Goal: Task Accomplishment & Management: Manage account settings

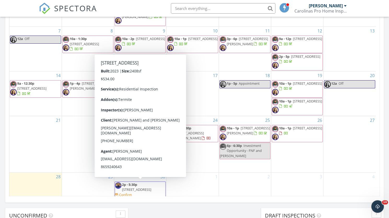
click at [144, 190] on span "2p - 5:30p 1302 Black Walnut St, Monroe 28112 Confirm" at bounding box center [140, 189] width 50 height 15
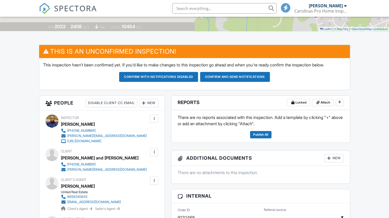
click at [143, 101] on div at bounding box center [143, 102] width 5 height 5
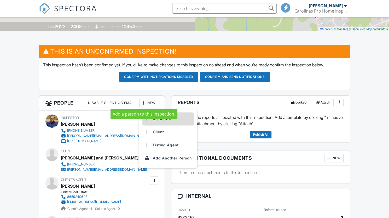
click at [155, 118] on li "Inspector" at bounding box center [167, 118] width 51 height 13
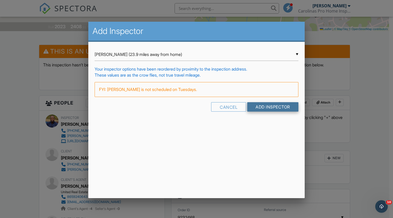
click at [280, 106] on input "Add Inspector" at bounding box center [272, 106] width 51 height 9
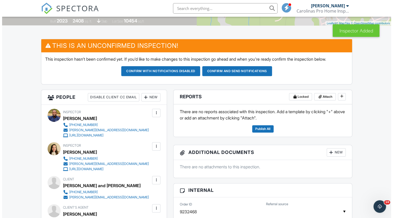
scroll to position [114, 0]
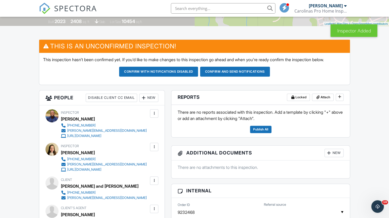
click at [143, 95] on div at bounding box center [143, 97] width 5 height 5
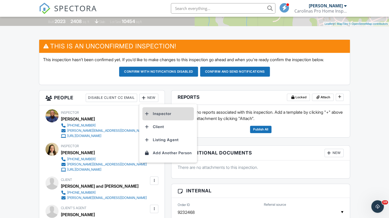
click at [152, 115] on li "Inspector" at bounding box center [167, 113] width 51 height 13
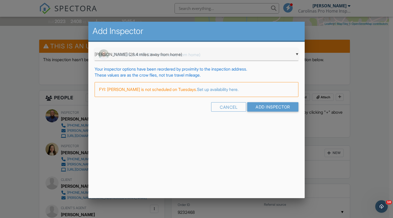
click at [217, 53] on div "▼ Joseph Mesropian (28.4 miles away from home) Joseph Mesropian (28.4 miles awa…" at bounding box center [196, 54] width 203 height 13
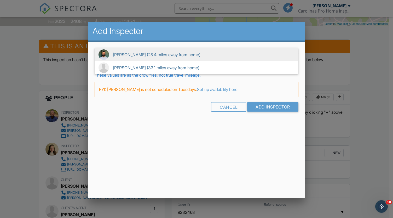
click at [172, 53] on span "Joseph Mesropian (28.4 miles away from home)" at bounding box center [196, 54] width 203 height 13
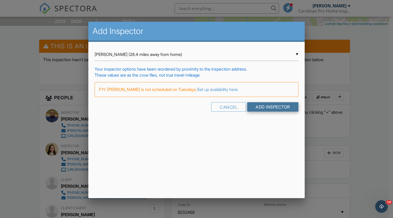
click at [260, 102] on input "Add Inspector" at bounding box center [272, 106] width 51 height 9
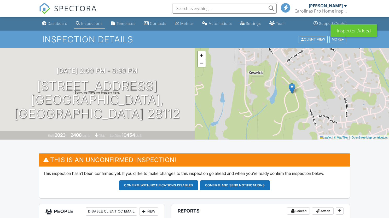
scroll to position [37, 0]
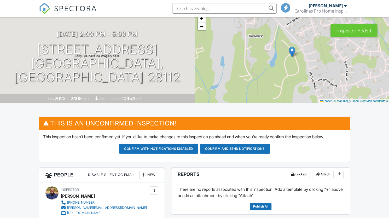
click at [156, 190] on div at bounding box center [154, 190] width 5 height 5
click at [155, 117] on h3 "This is an Unconfirmed Inspection!" at bounding box center [194, 123] width 311 height 13
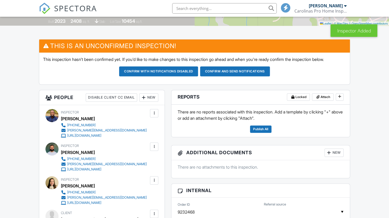
click at [154, 110] on div at bounding box center [154, 112] width 5 height 5
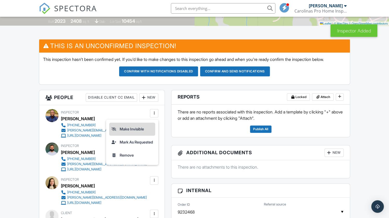
click at [130, 128] on li "Make Invisible" at bounding box center [132, 129] width 46 height 13
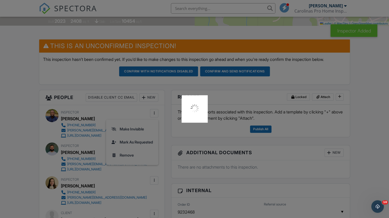
scroll to position [0, 0]
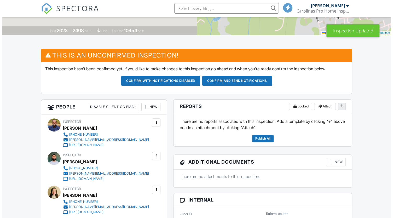
scroll to position [104, 0]
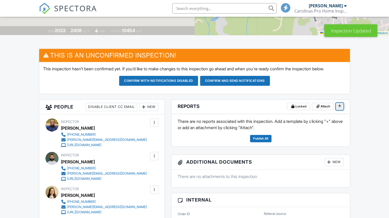
click at [339, 105] on icon at bounding box center [339, 106] width 3 height 4
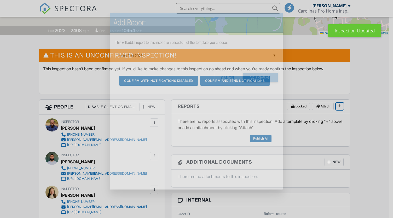
scroll to position [0, 0]
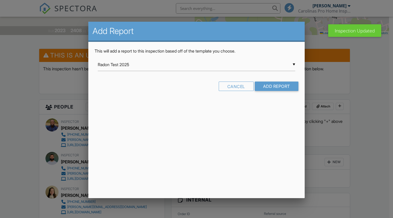
click at [266, 66] on input "Radon Test 2025" at bounding box center [196, 64] width 197 height 13
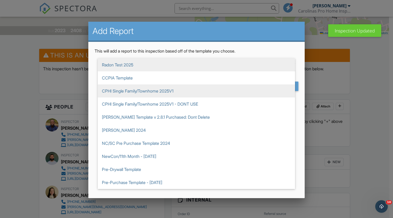
click at [172, 89] on span "CPHI Single Family/Townhome 2025V1" at bounding box center [196, 90] width 197 height 13
type input "CPHI Single Family/Townhome 2025V1"
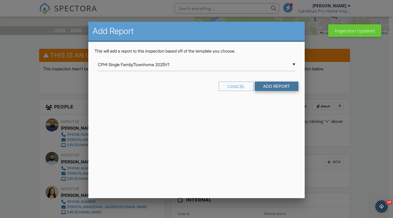
click at [268, 84] on input "Add Report" at bounding box center [277, 86] width 44 height 9
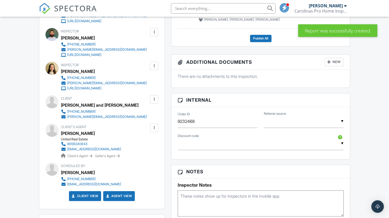
scroll to position [169, 0]
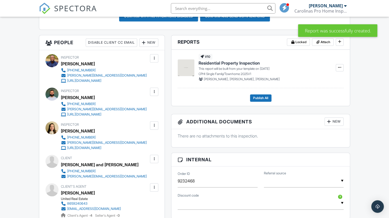
click at [155, 57] on div at bounding box center [154, 58] width 5 height 5
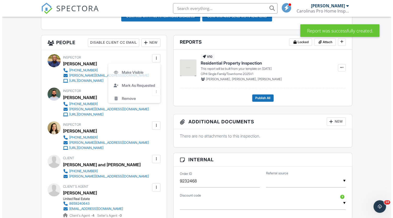
scroll to position [0, 0]
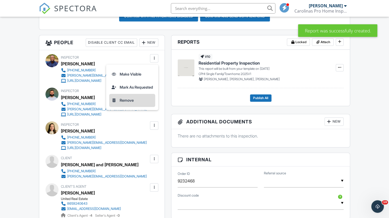
click at [123, 101] on li "Remove" at bounding box center [132, 100] width 46 height 13
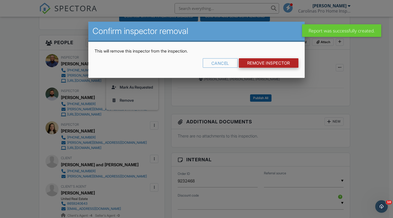
click at [274, 66] on input "Remove Inspector" at bounding box center [269, 62] width 60 height 9
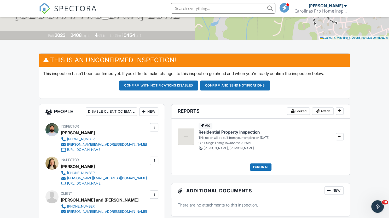
scroll to position [99, 0]
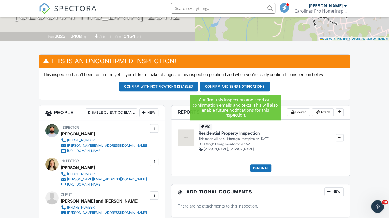
click at [221, 87] on button "Confirm and send notifications" at bounding box center [235, 87] width 70 height 10
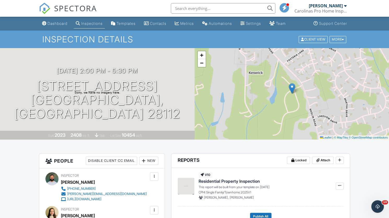
click at [47, 11] on img at bounding box center [44, 8] width 11 height 11
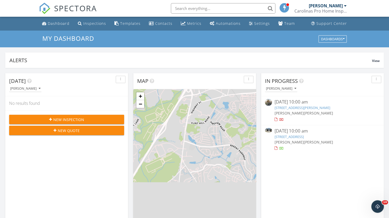
click at [293, 131] on div "[DATE] 10:00 am" at bounding box center [323, 131] width 96 height 7
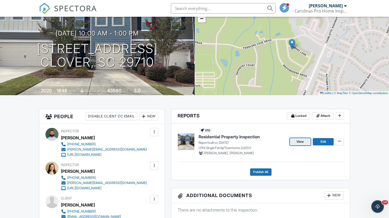
click at [297, 140] on span "View" at bounding box center [299, 141] width 7 height 5
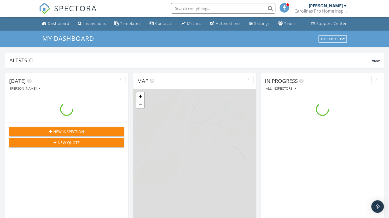
scroll to position [483, 397]
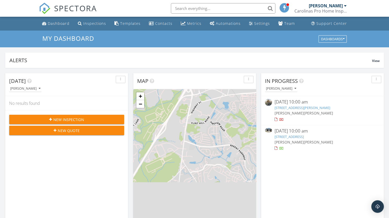
click at [291, 132] on div "[DATE] 10:00 am" at bounding box center [323, 131] width 96 height 7
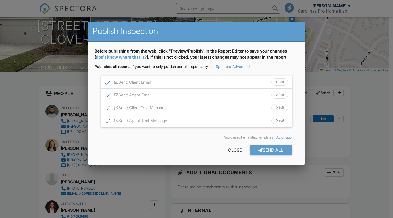
click at [260, 151] on div at bounding box center [260, 150] width 4 height 4
